Goal: Information Seeking & Learning: Learn about a topic

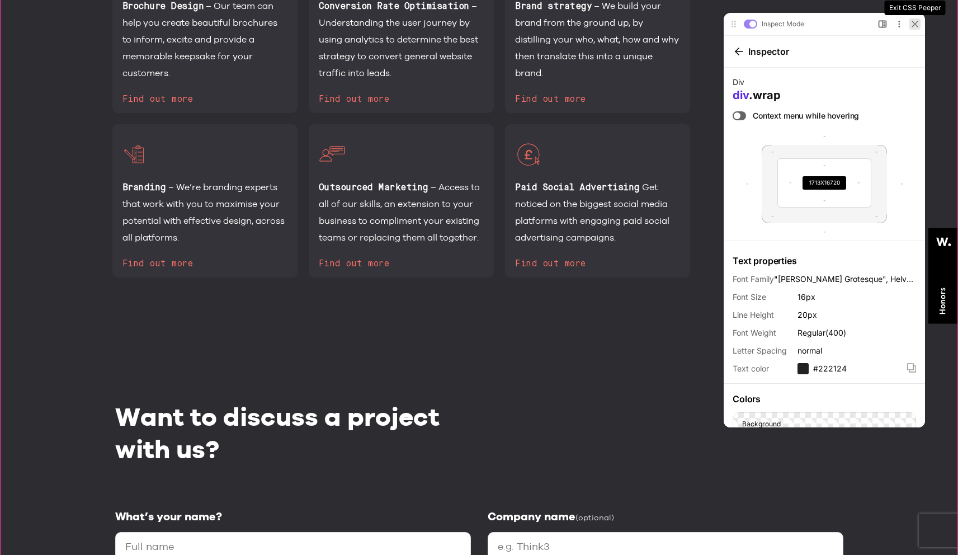
click at [919, 26] on div at bounding box center [915, 23] width 11 height 11
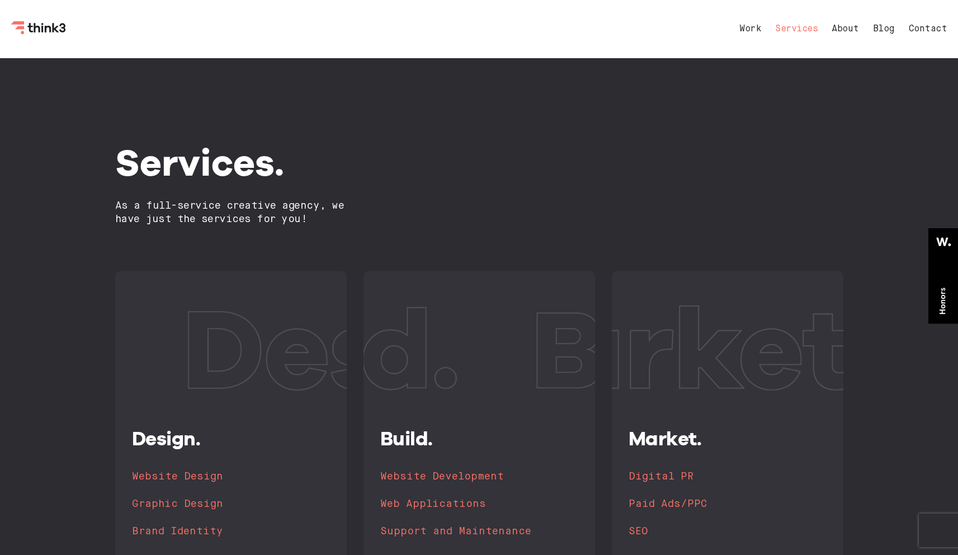
click at [917, 22] on nav "Work Services About Blog Contact" at bounding box center [832, 29] width 230 height 27
click at [933, 30] on link "Contact" at bounding box center [928, 29] width 39 height 9
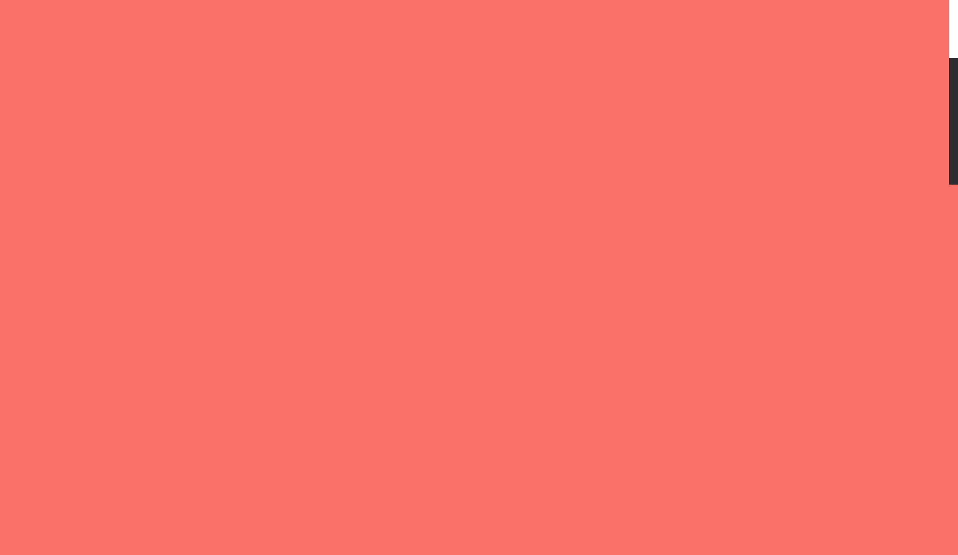
select select "General enquiry"
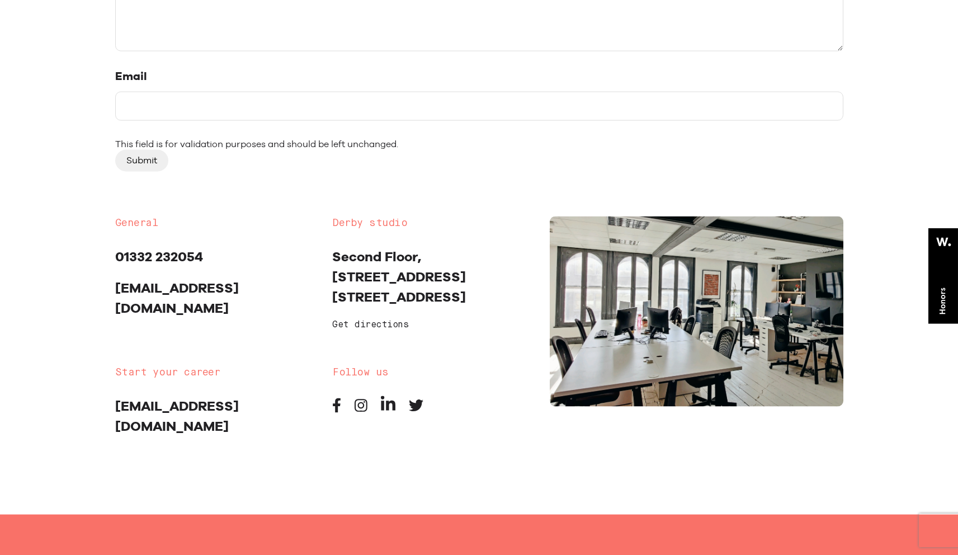
scroll to position [784, 0]
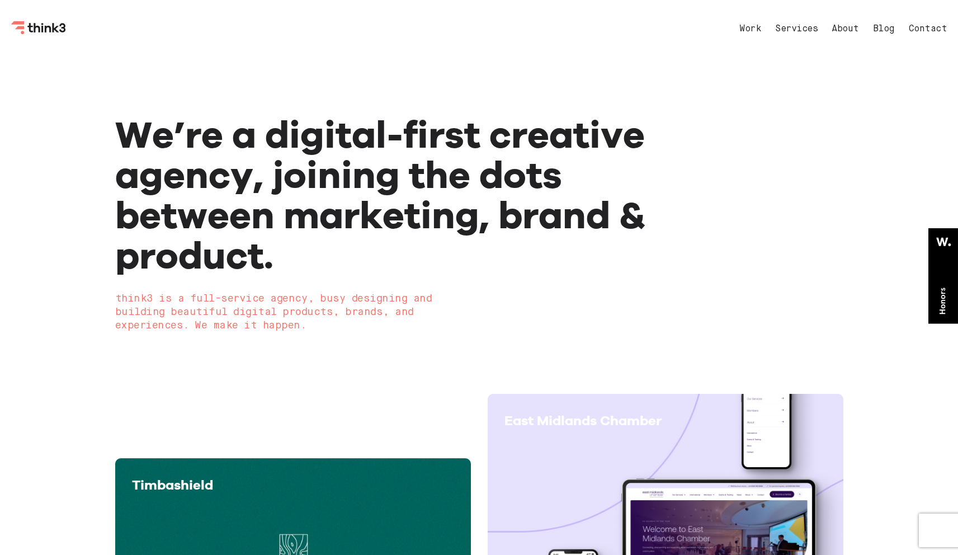
click at [875, 32] on link "Blog" at bounding box center [884, 29] width 22 height 9
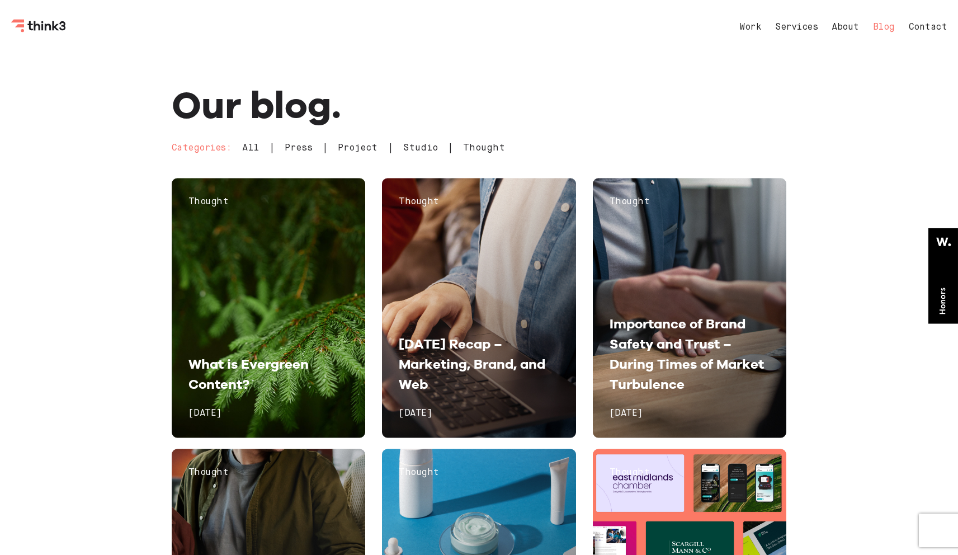
scroll to position [2, 0]
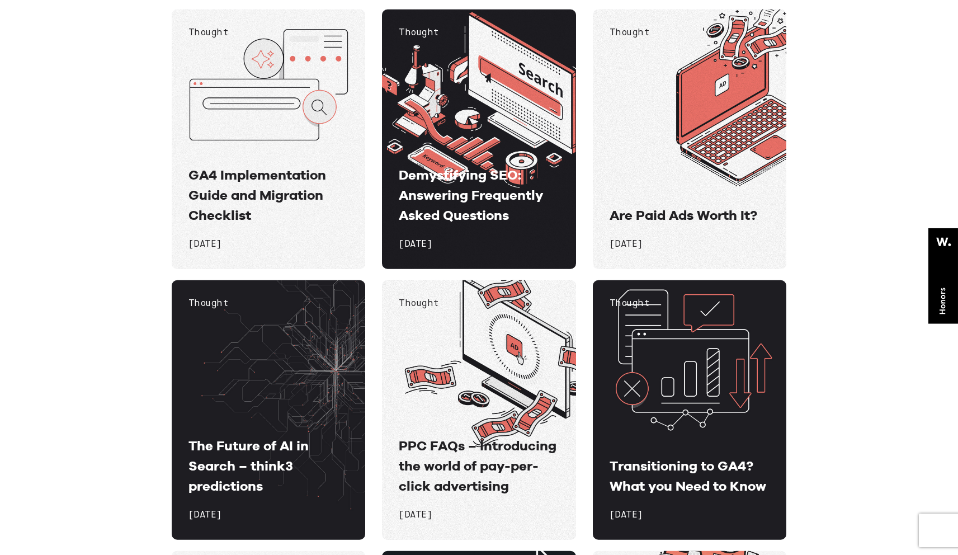
scroll to position [0, 0]
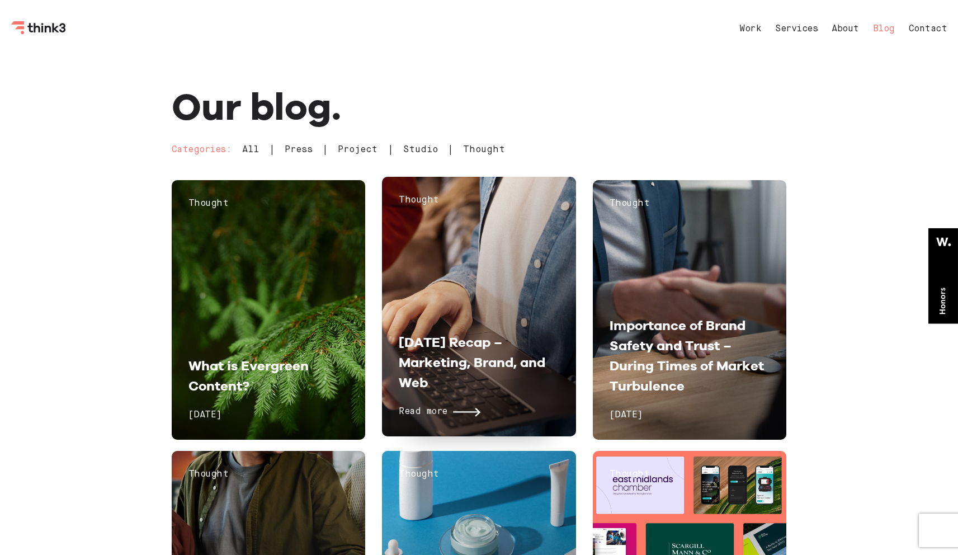
click at [473, 356] on span "[DATE] Recap – Marketing, Brand, and Web" at bounding box center [472, 362] width 147 height 57
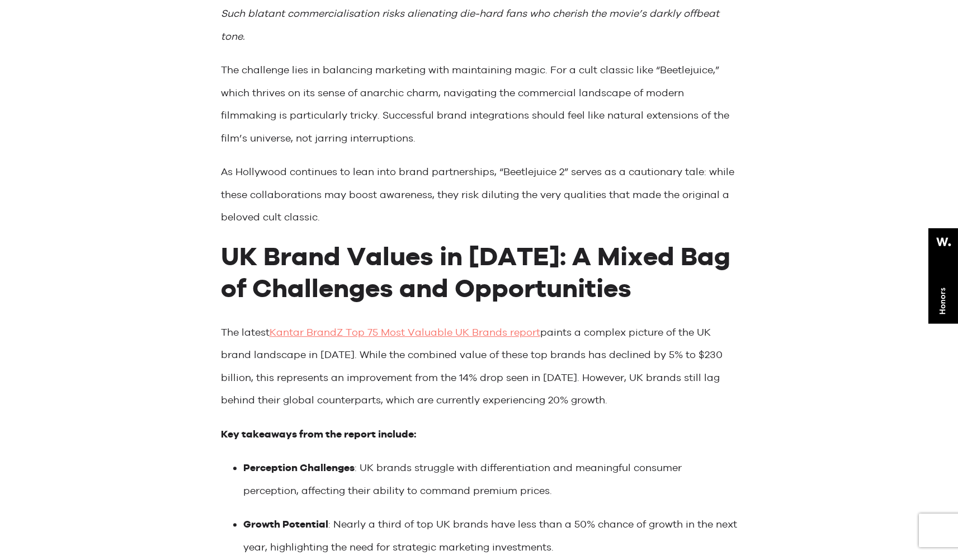
scroll to position [1987, 0]
